Goal: Information Seeking & Learning: Learn about a topic

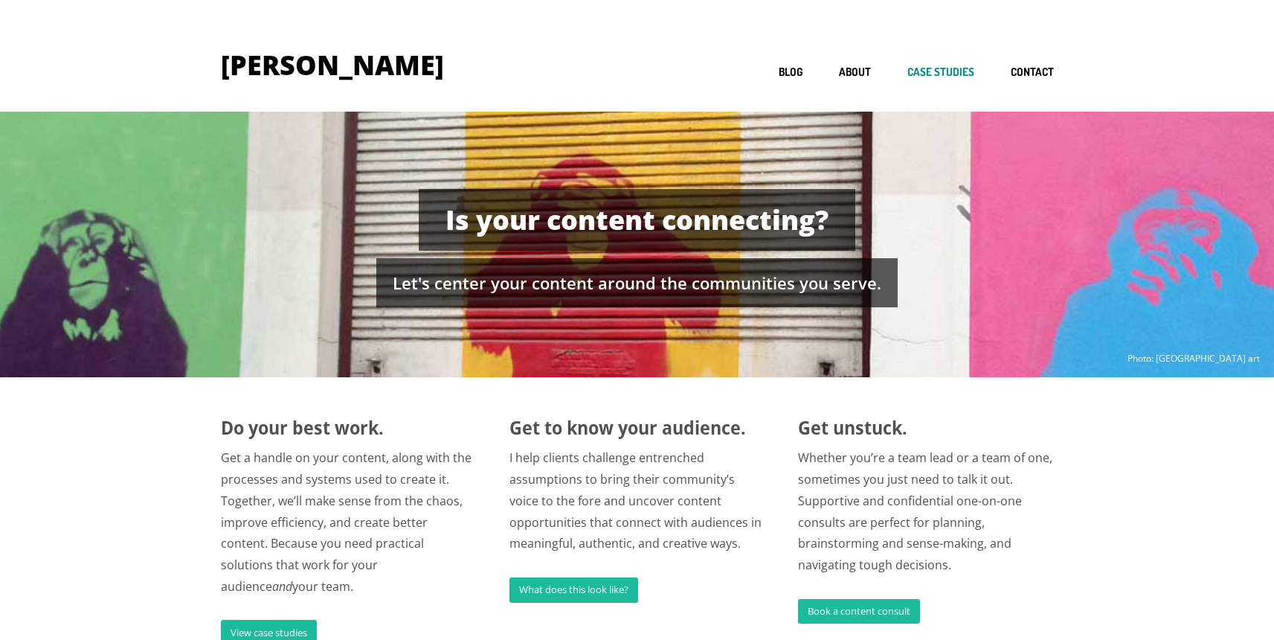
click at [939, 68] on link "Case studies" at bounding box center [940, 72] width 67 height 14
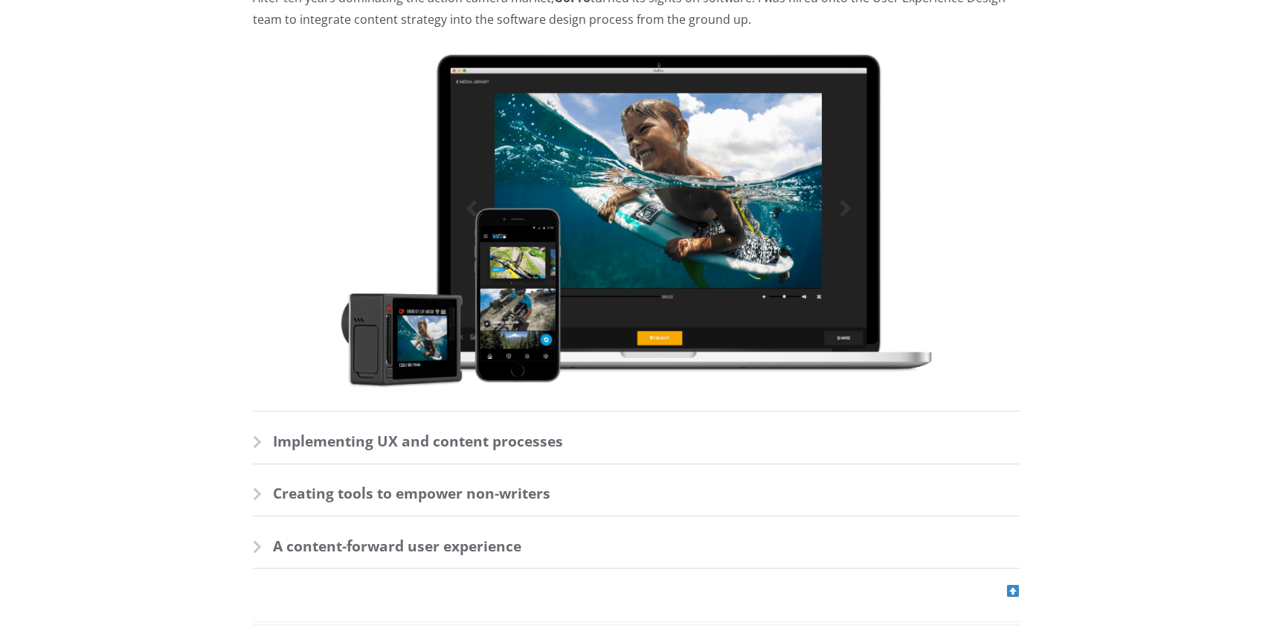
scroll to position [335, 0]
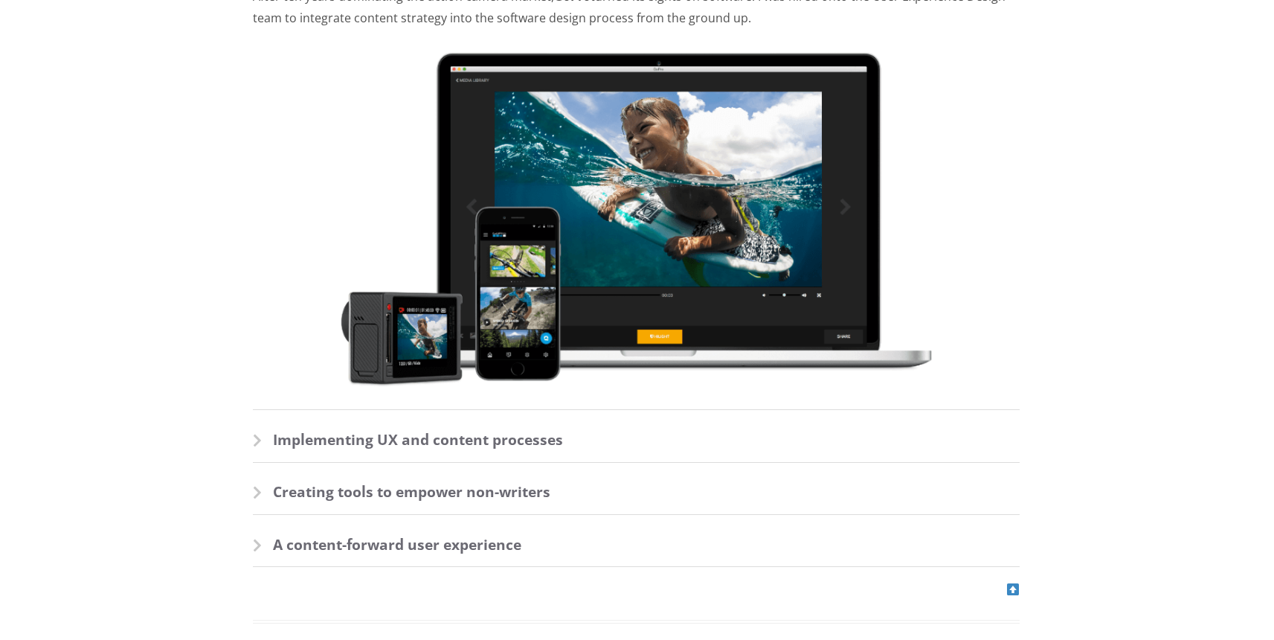
click at [285, 441] on h3 "Implementing UX and content processes" at bounding box center [636, 445] width 767 height 33
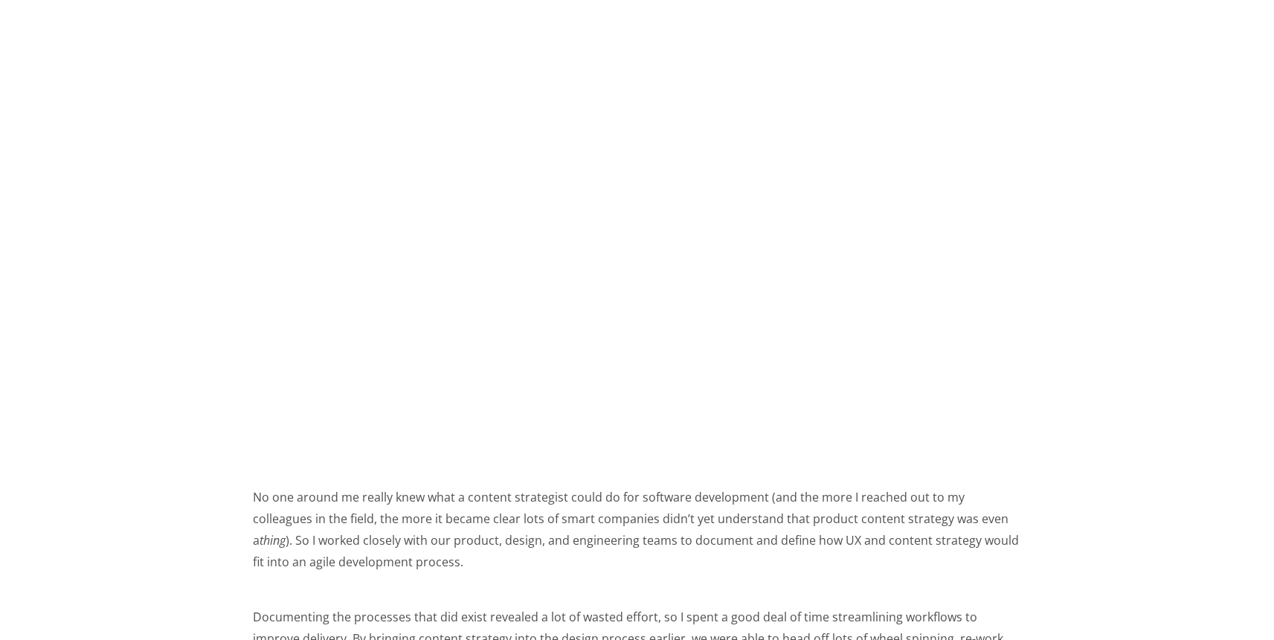
scroll to position [1279, 0]
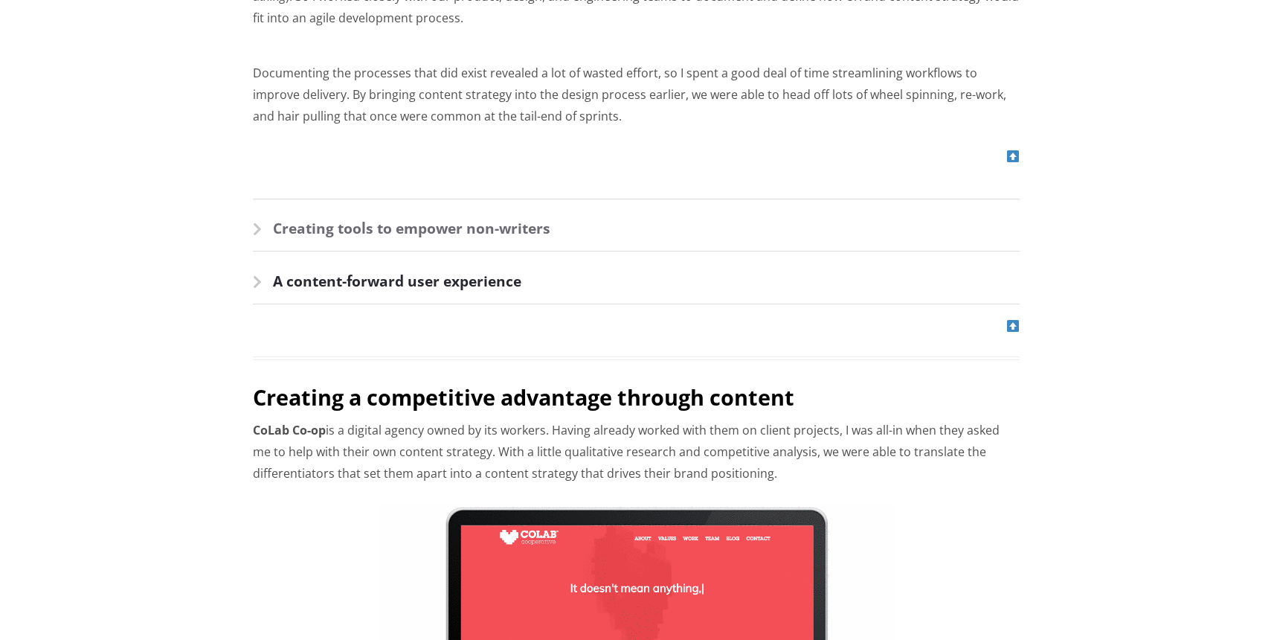
click at [324, 283] on h3 "A content-forward user experience" at bounding box center [636, 287] width 767 height 33
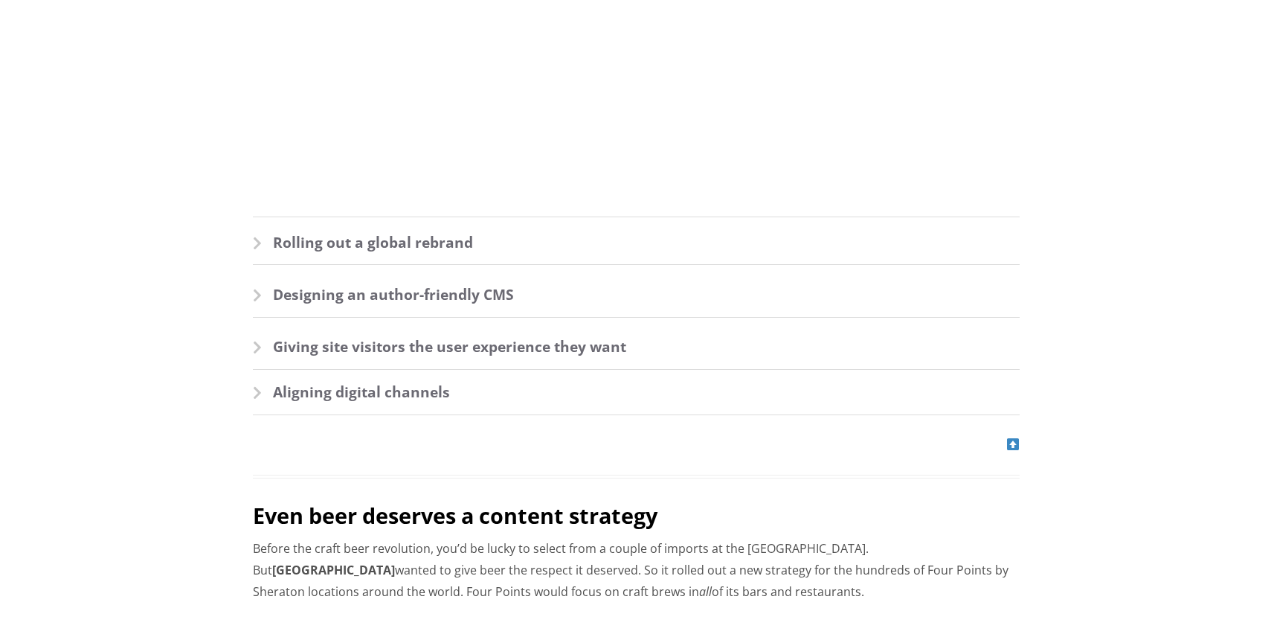
scroll to position [4432, 0]
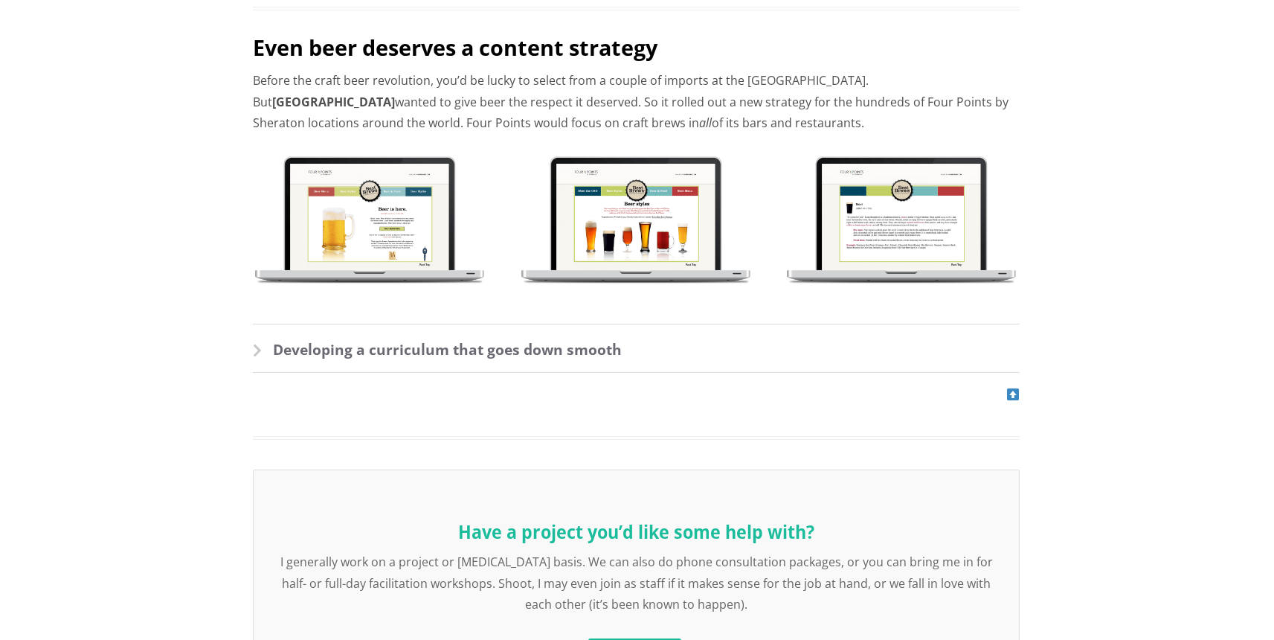
click at [341, 343] on h3 "Developing a curriculum that goes down smooth" at bounding box center [636, 355] width 767 height 33
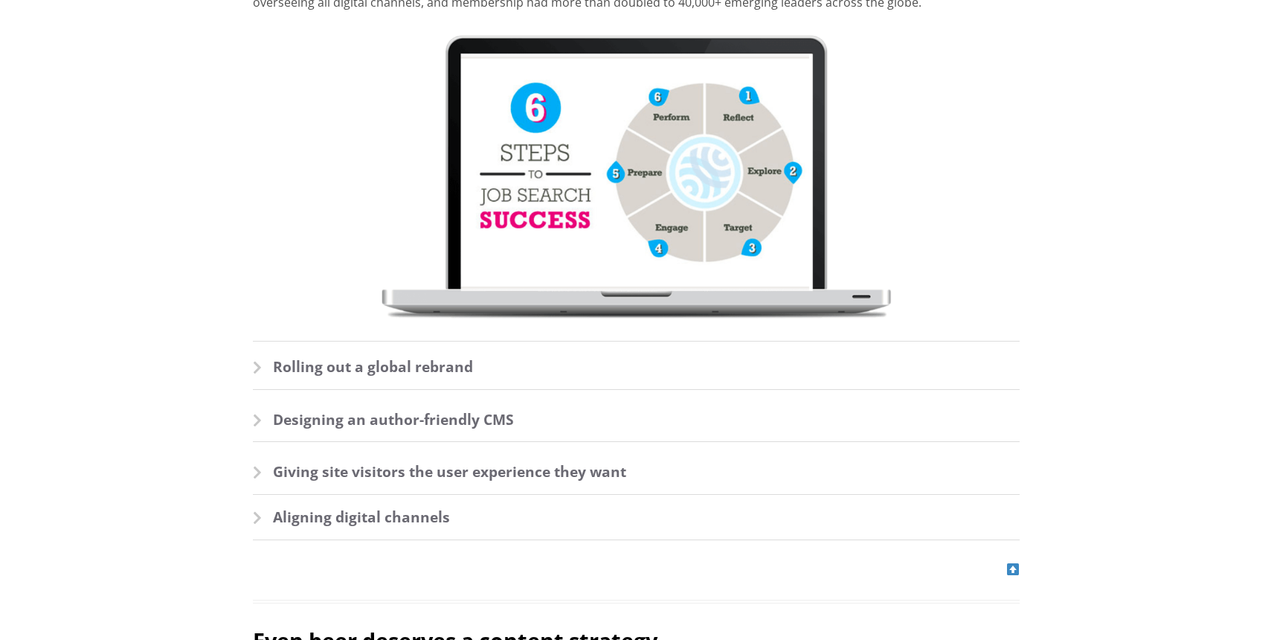
scroll to position [3828, 0]
